Goal: Transaction & Acquisition: Obtain resource

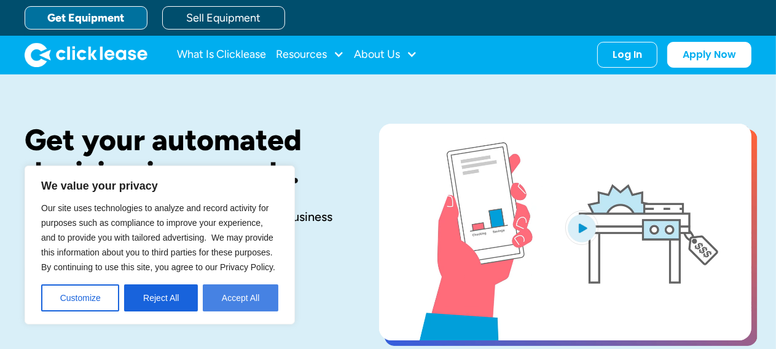
click at [242, 296] on button "Accept All" at bounding box center [241, 297] width 76 height 27
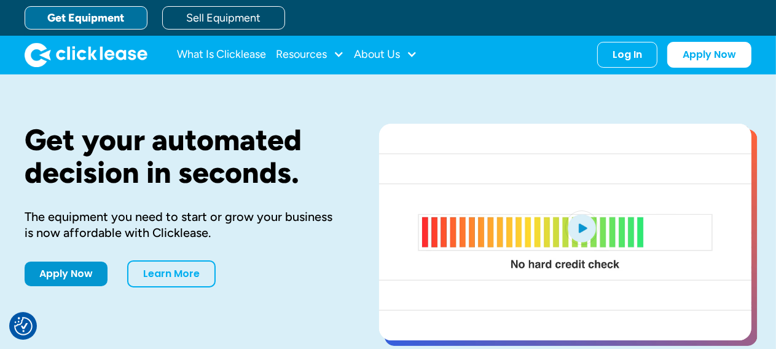
click at [100, 19] on link "Get Equipment" at bounding box center [86, 17] width 123 height 23
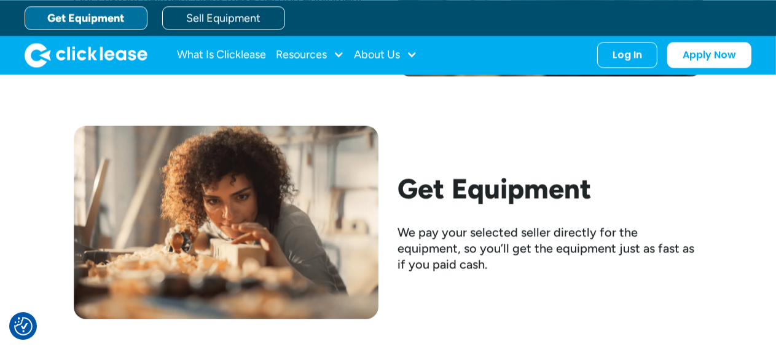
scroll to position [2063, 0]
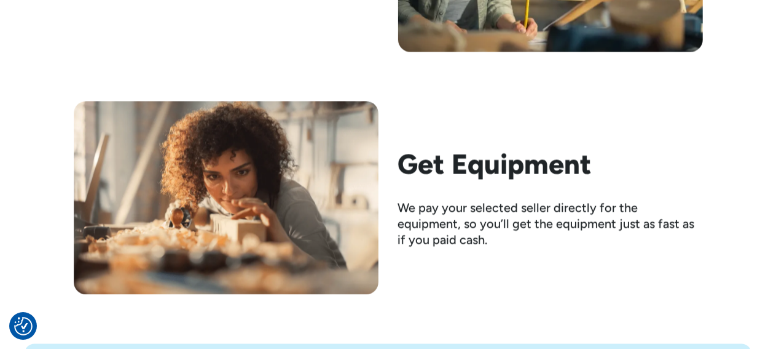
click at [441, 165] on h2 "Get Equipment" at bounding box center [550, 164] width 305 height 32
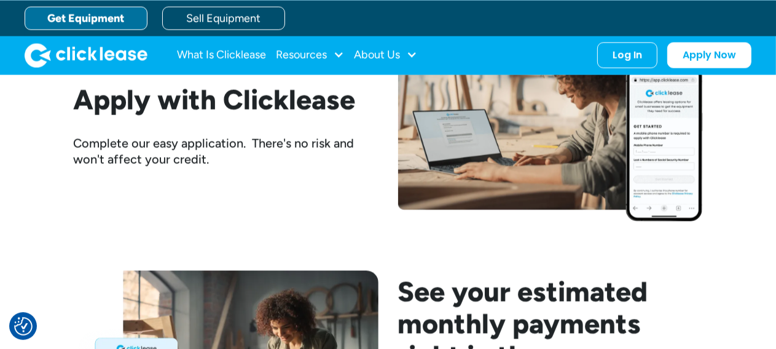
scroll to position [1384, 0]
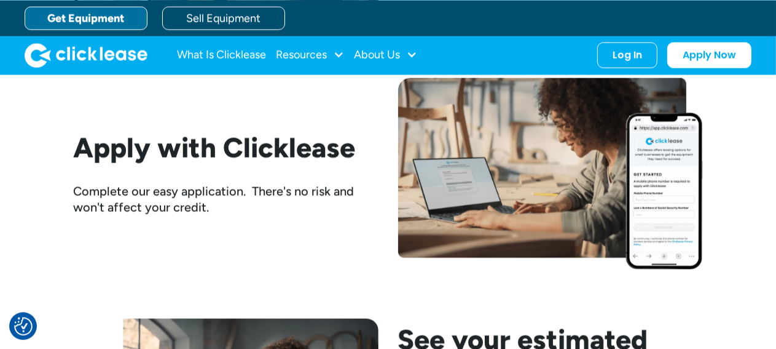
click at [95, 17] on link "Get Equipment" at bounding box center [86, 17] width 123 height 23
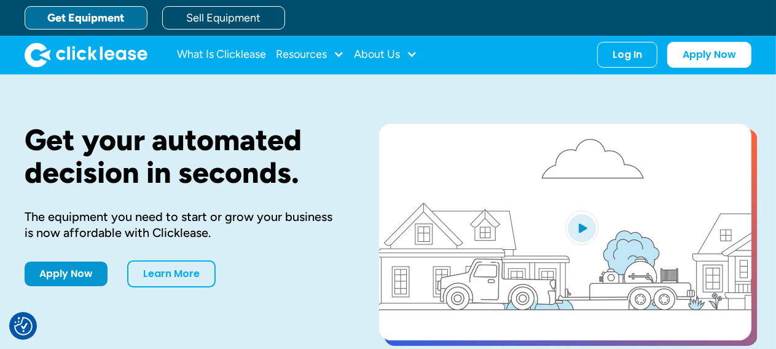
click at [588, 225] on img "open lightbox" at bounding box center [582, 227] width 33 height 34
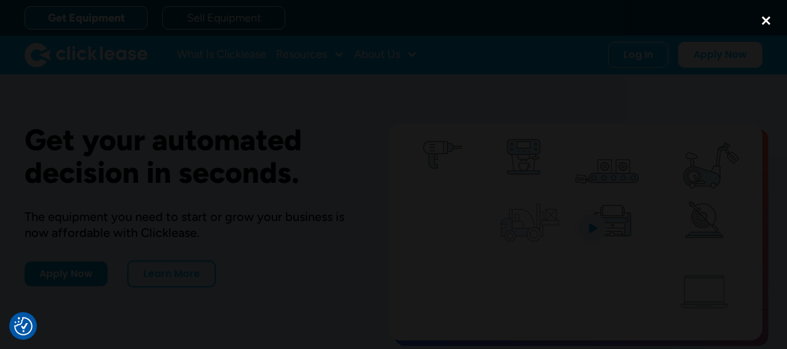
click at [764, 16] on div "close lightbox" at bounding box center [766, 20] width 42 height 27
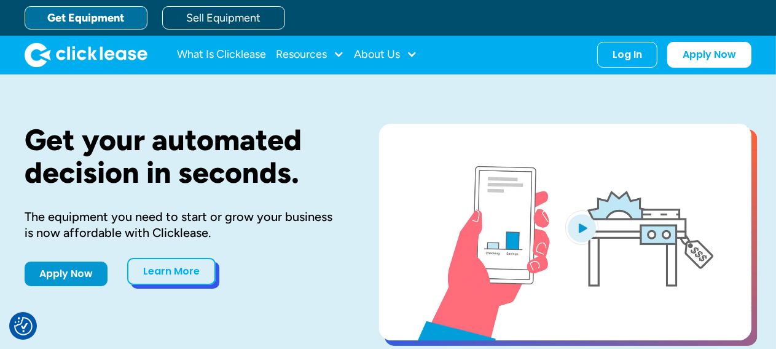
click at [162, 268] on link "Learn More" at bounding box center [171, 271] width 89 height 27
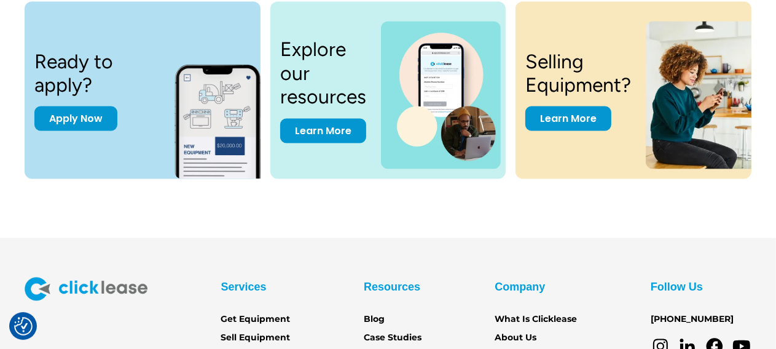
scroll to position [1687, 0]
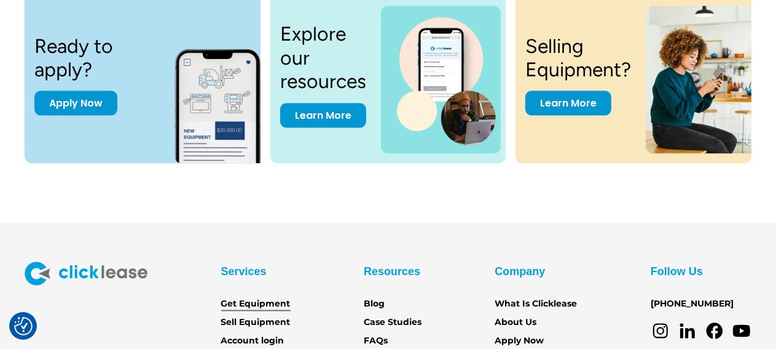
click at [266, 300] on link "Get Equipment" at bounding box center [255, 305] width 69 height 14
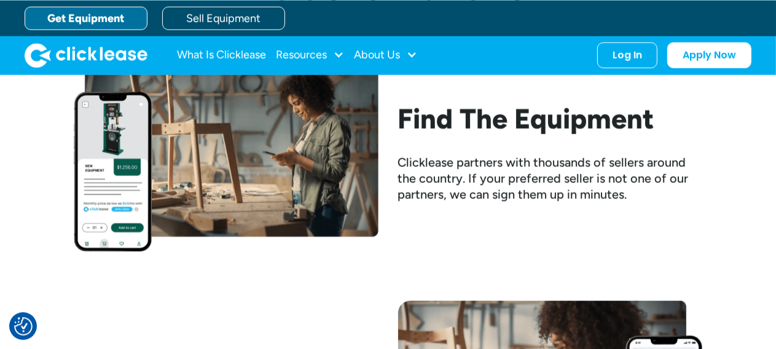
scroll to position [1156, 0]
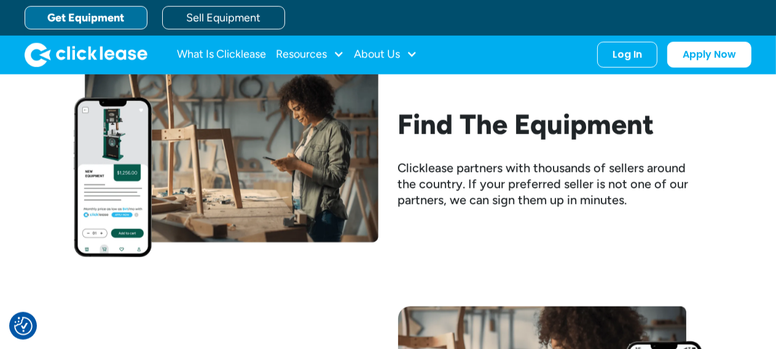
click at [502, 125] on h2 "Find The Equipment" at bounding box center [550, 124] width 305 height 32
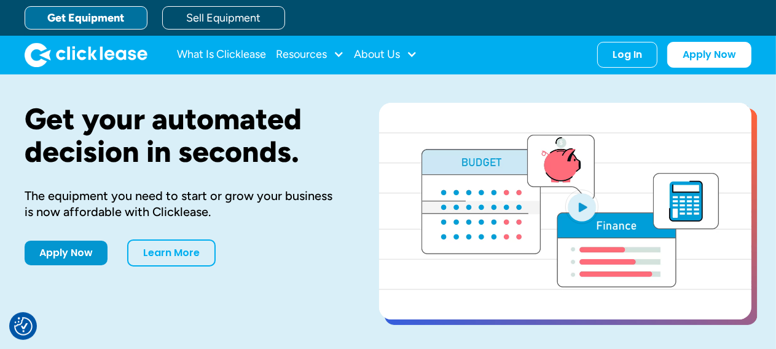
scroll to position [0, 0]
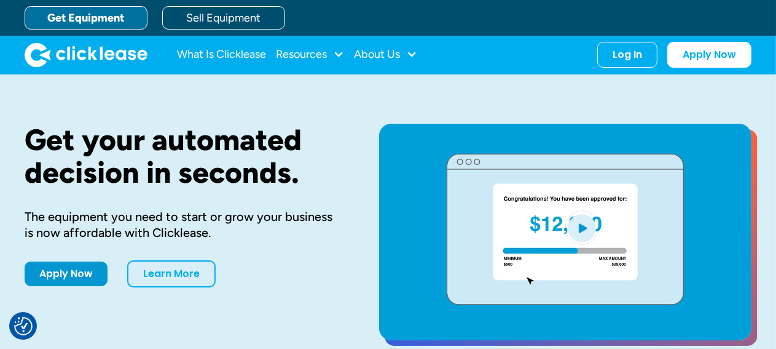
click at [366, 14] on div "Get Equipment Sell Equipment" at bounding box center [401, 18] width 752 height 36
